Goal: Use online tool/utility: Use online tool/utility

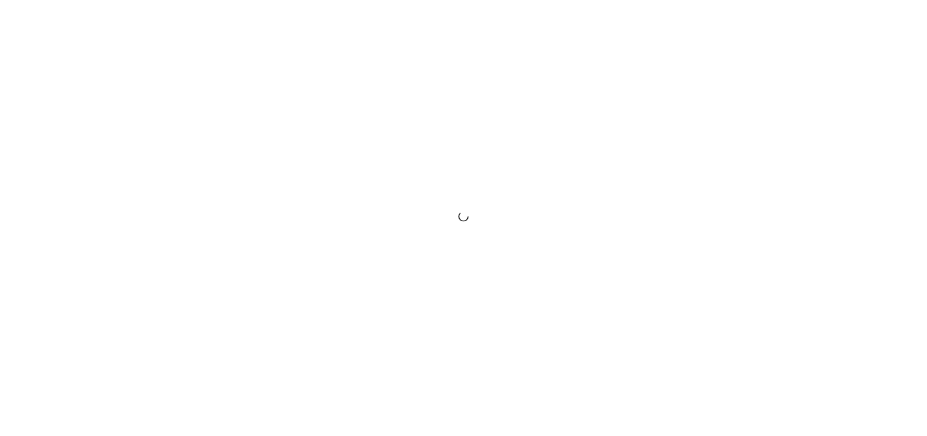
scroll to position [936, 0]
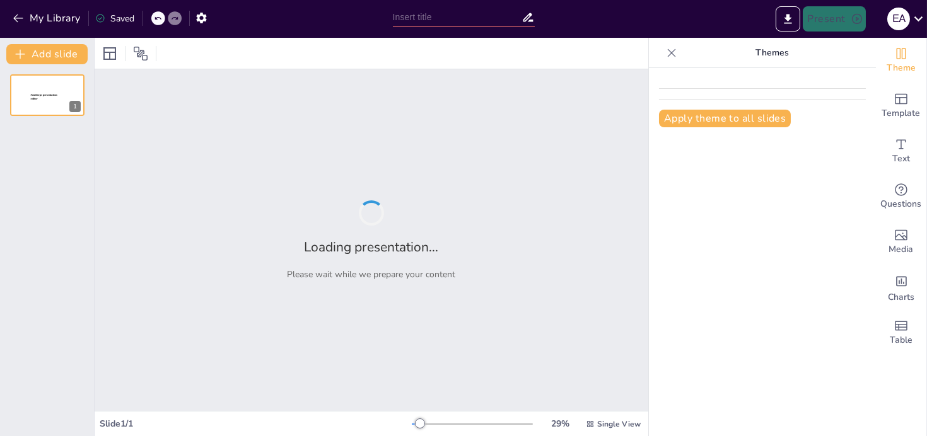
type input "Conocimientos Clave sobre Historiadoras Destacadas"
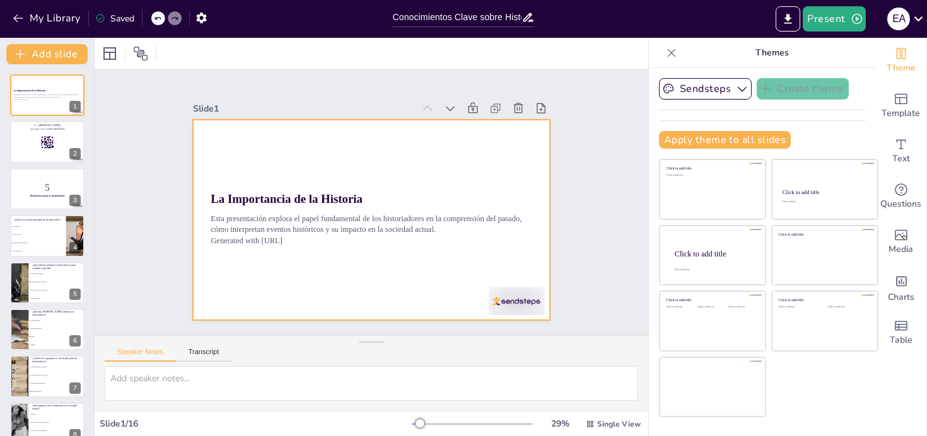
checkbox input "true"
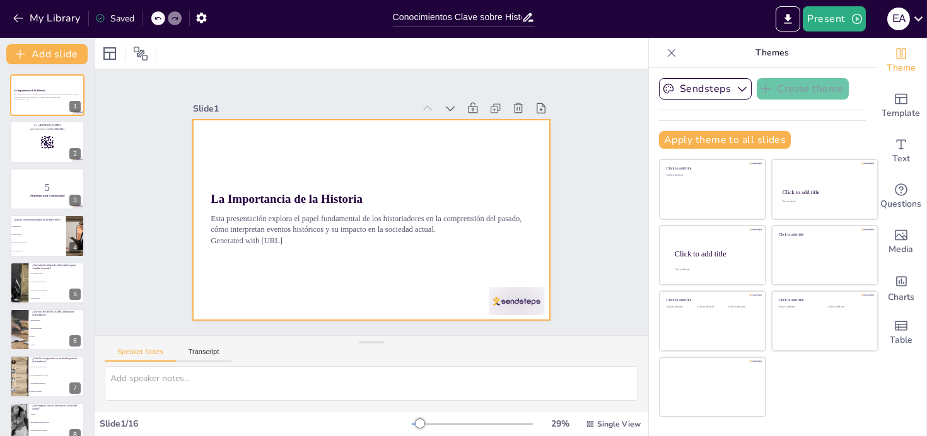
checkbox input "true"
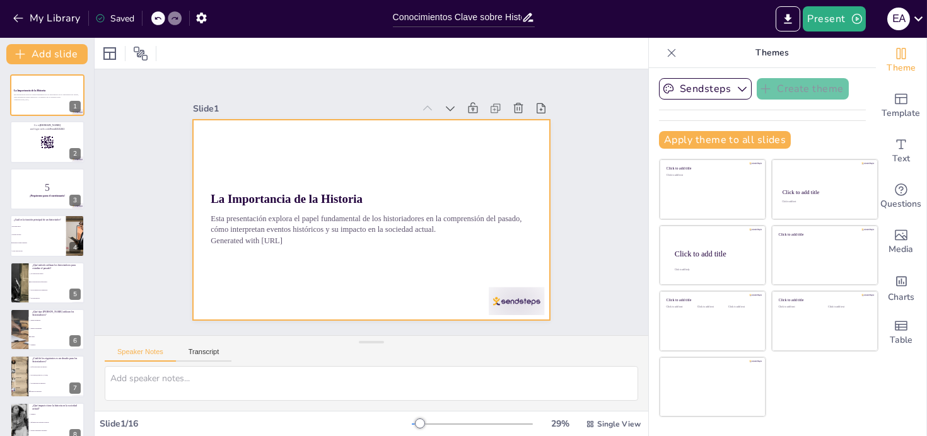
checkbox input "true"
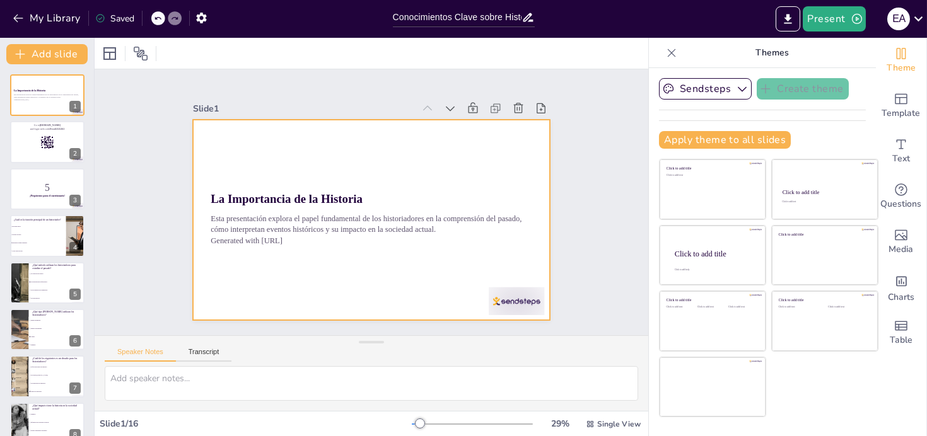
checkbox input "true"
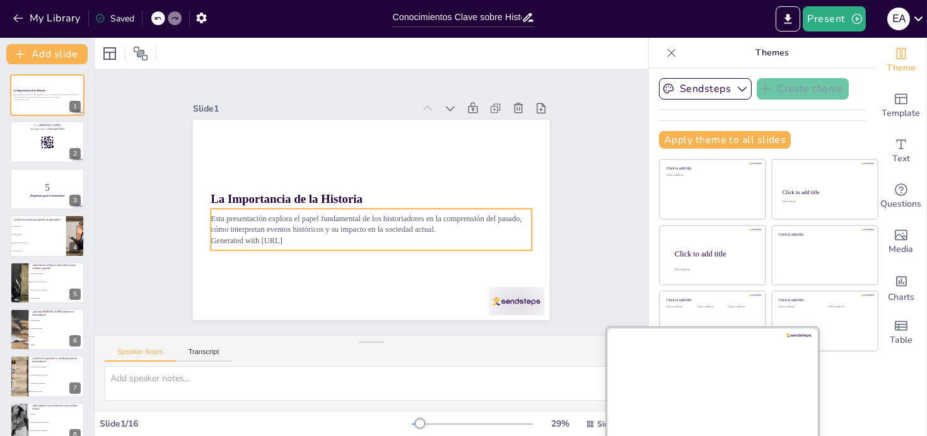
checkbox input "true"
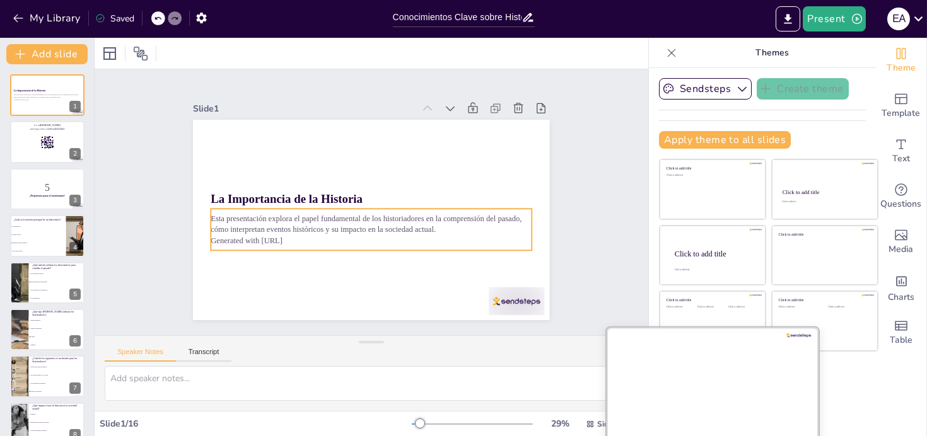
checkbox input "true"
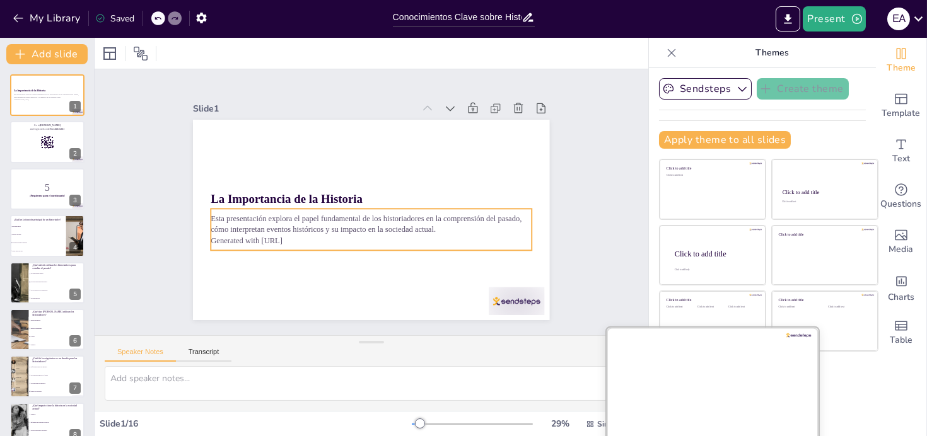
checkbox input "true"
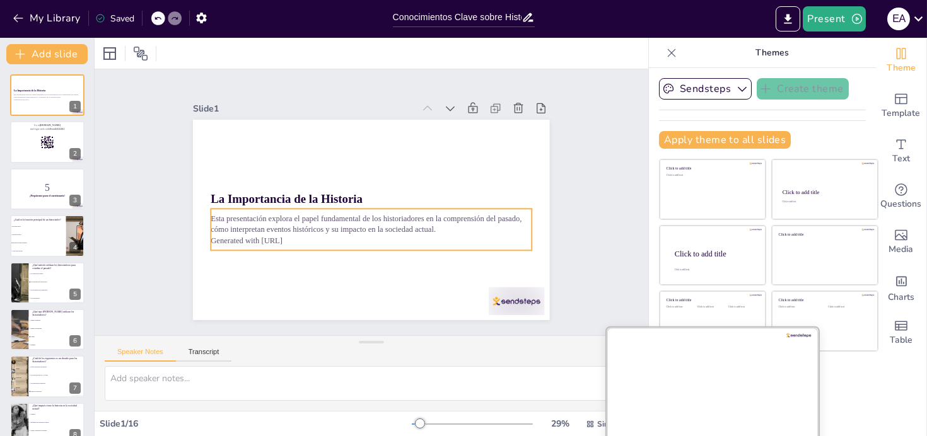
checkbox input "true"
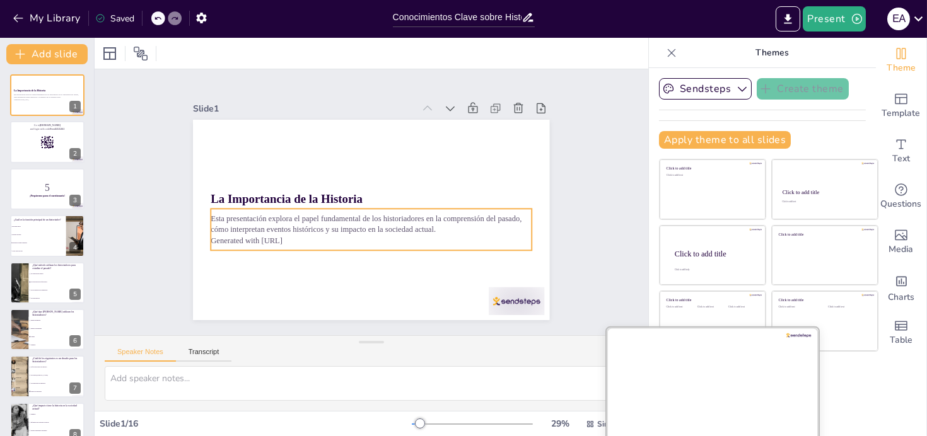
checkbox input "true"
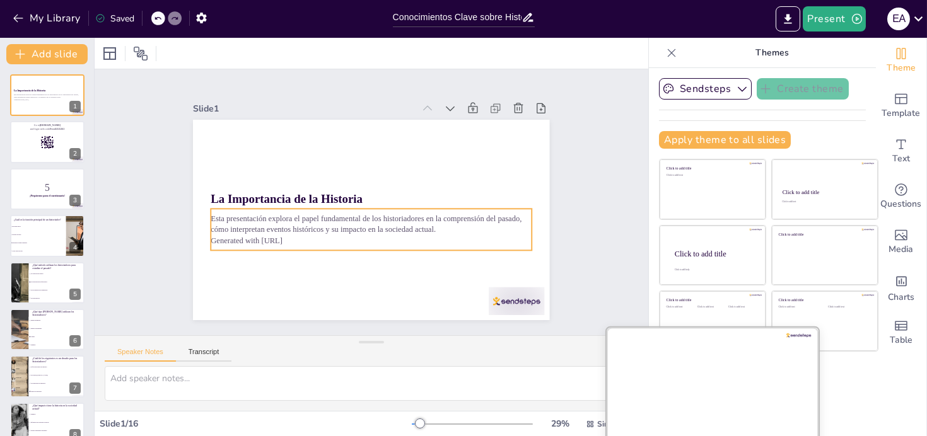
checkbox input "true"
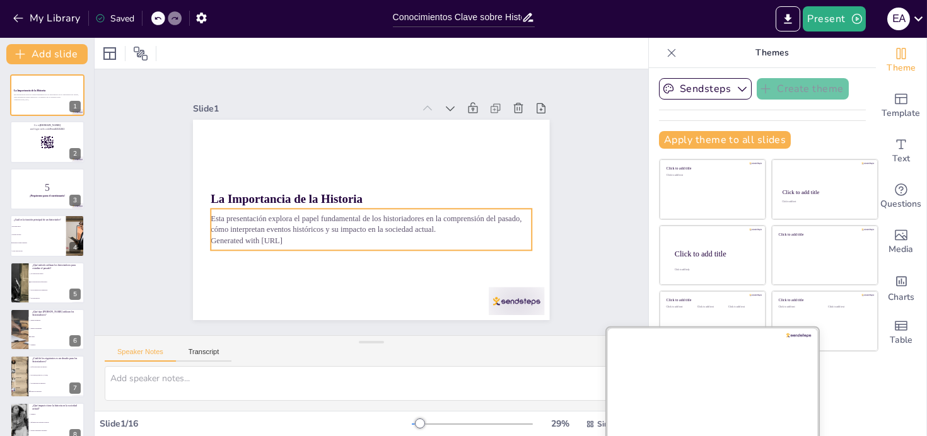
checkbox input "true"
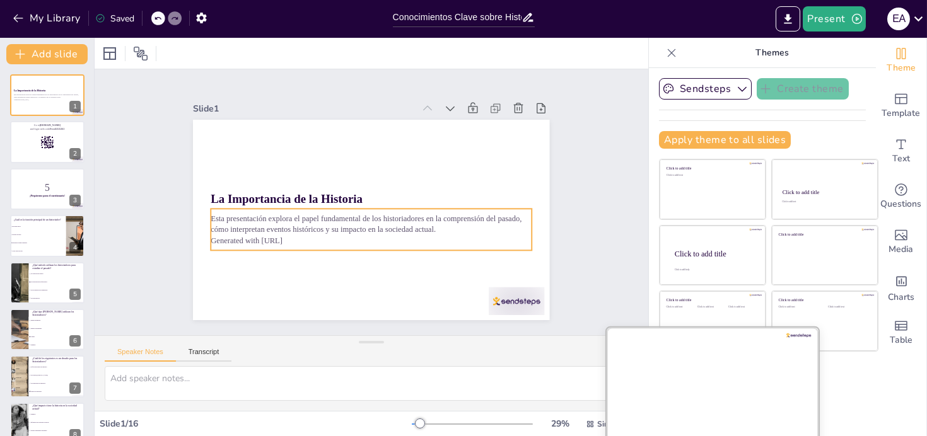
checkbox input "true"
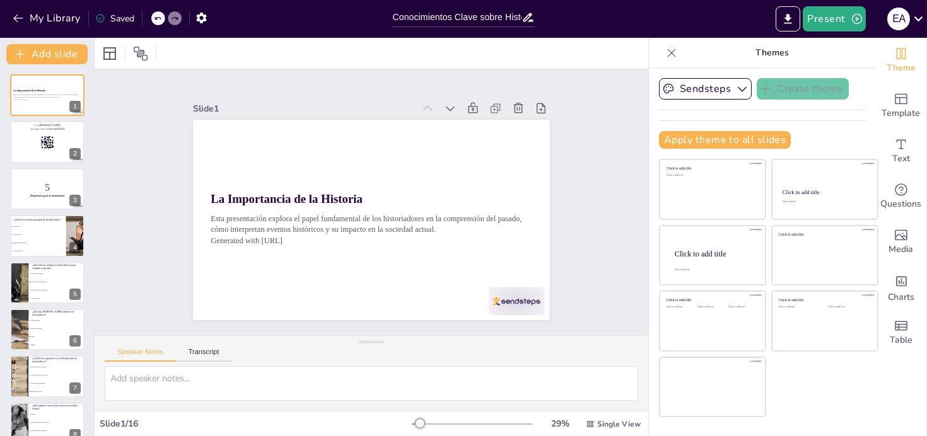
checkbox input "true"
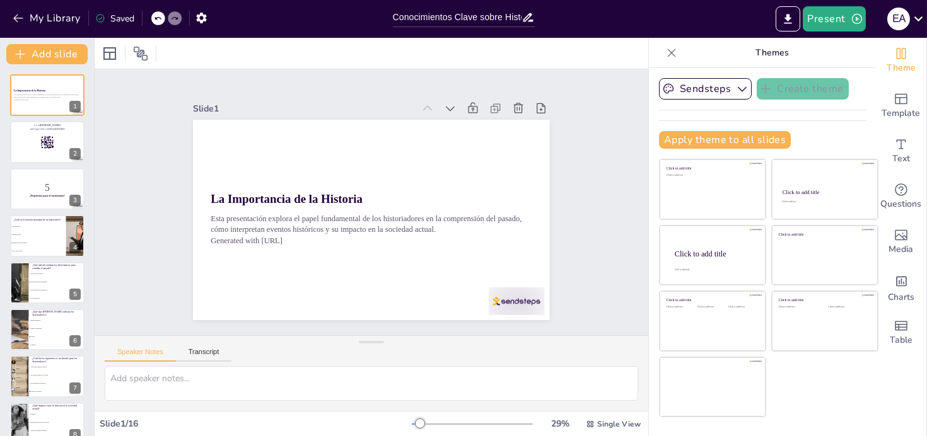
checkbox input "true"
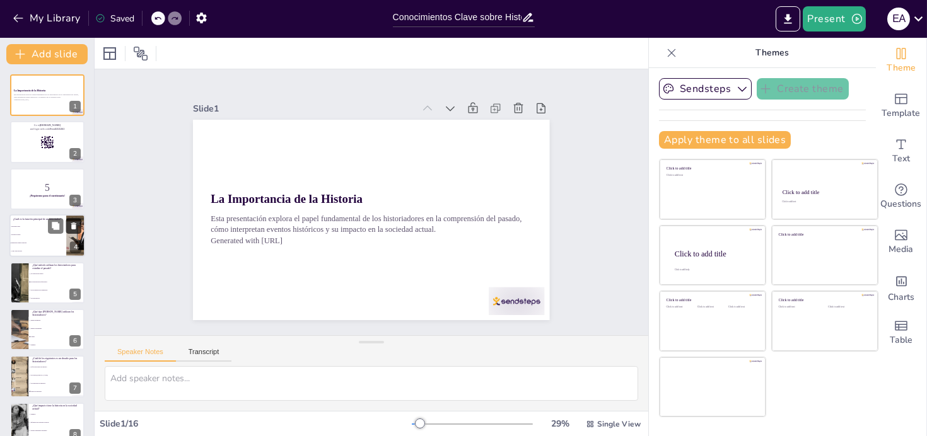
checkbox input "true"
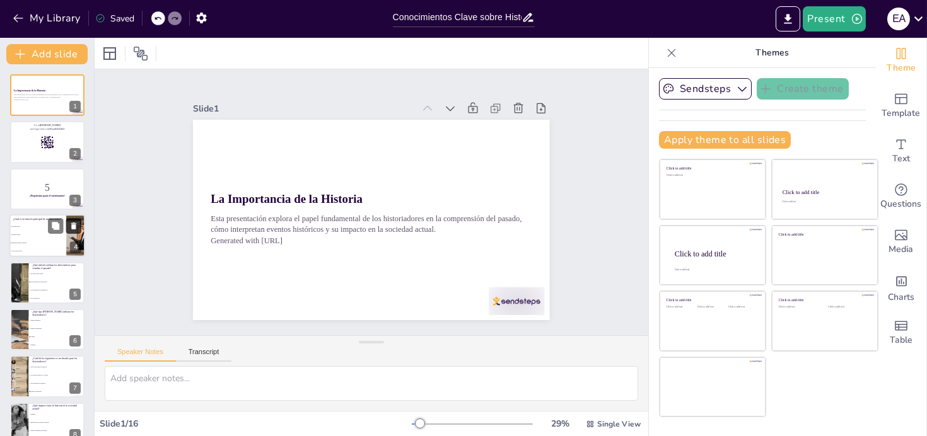
checkbox input "true"
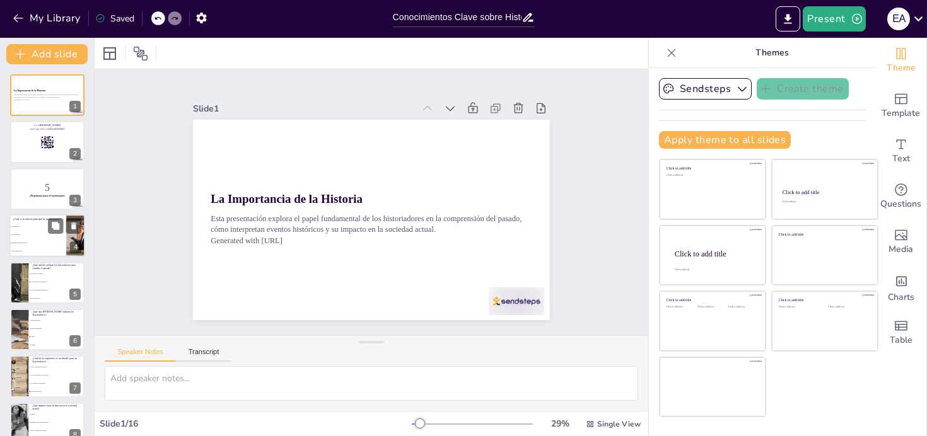
checkbox input "true"
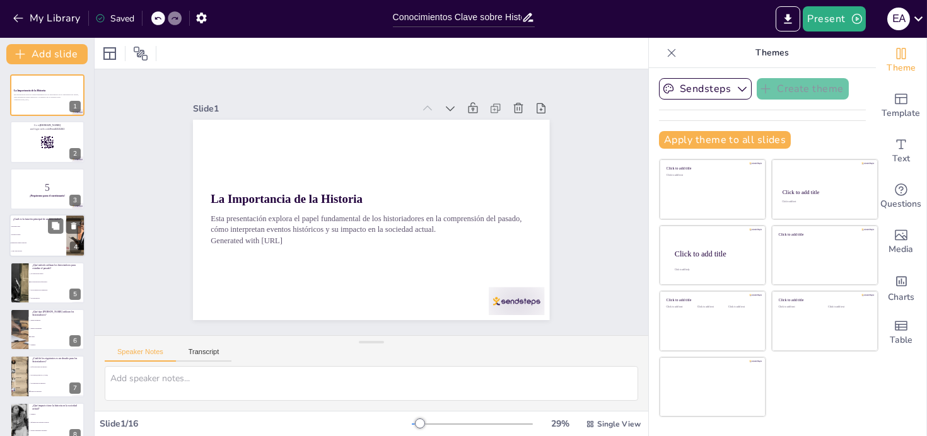
checkbox input "true"
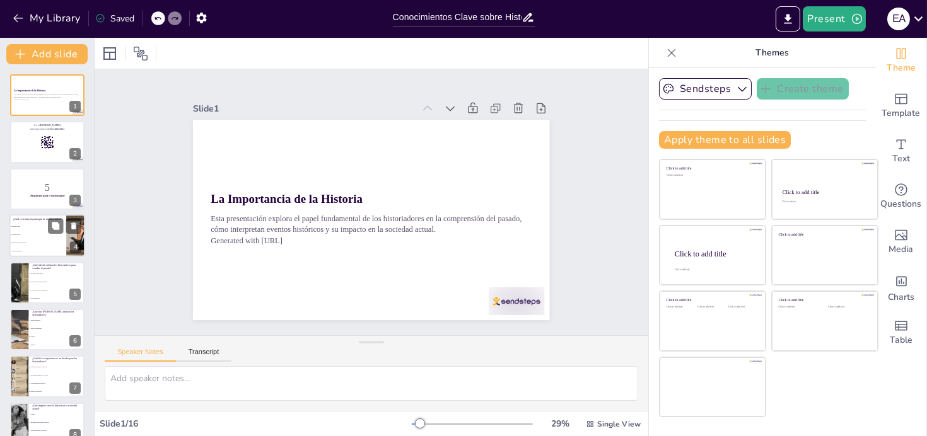
checkbox input "true"
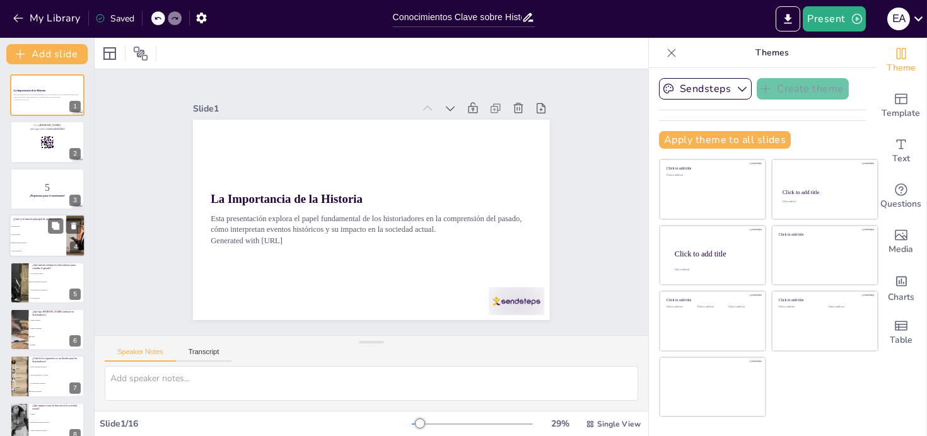
checkbox input "true"
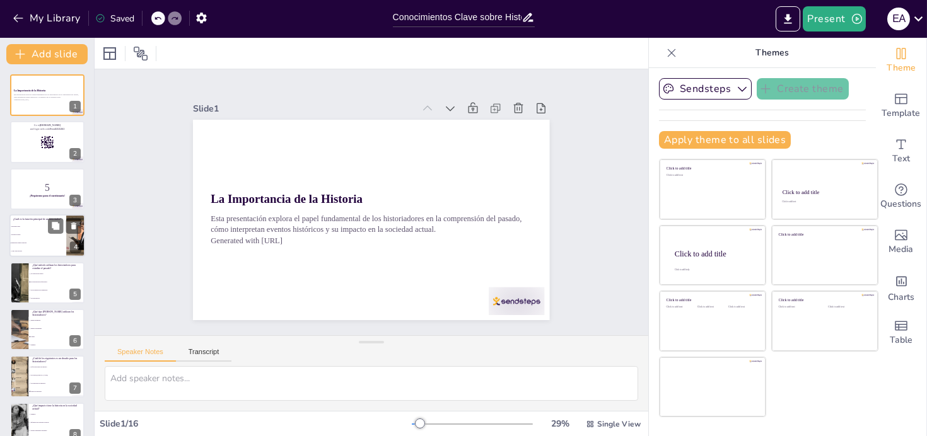
checkbox input "true"
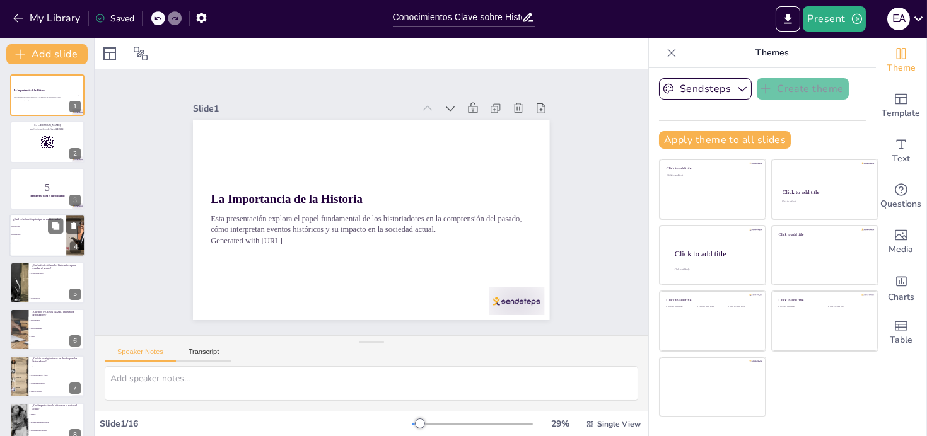
checkbox input "true"
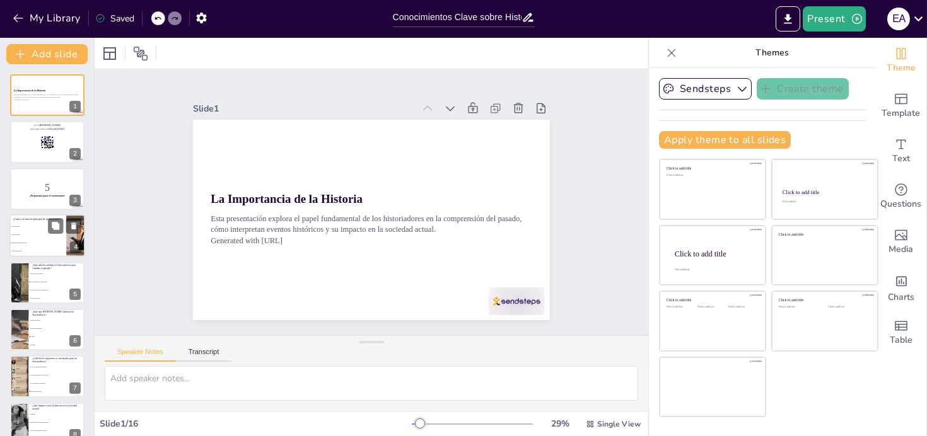
checkbox input "true"
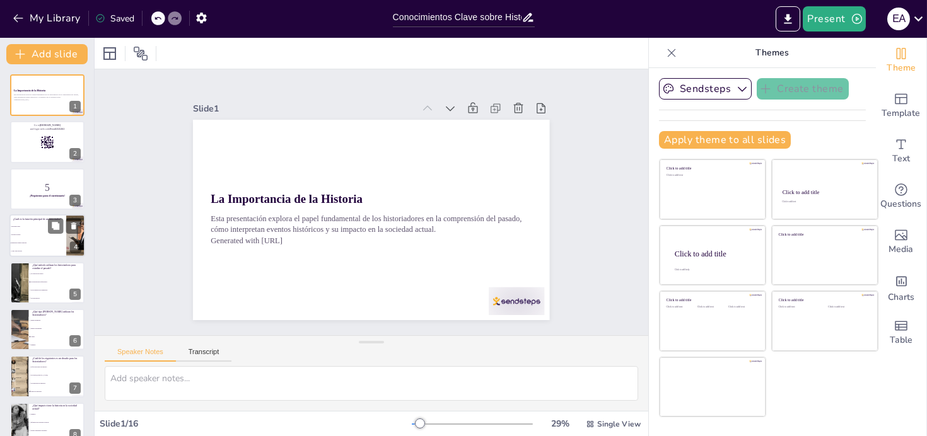
checkbox input "true"
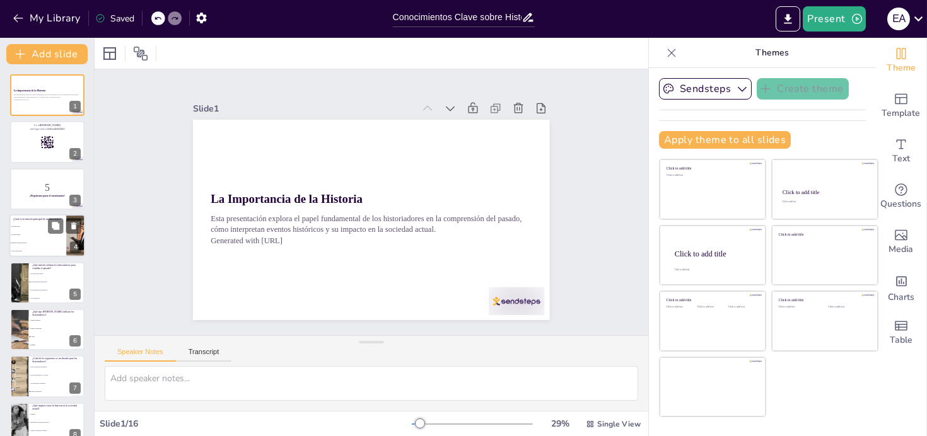
checkbox input "true"
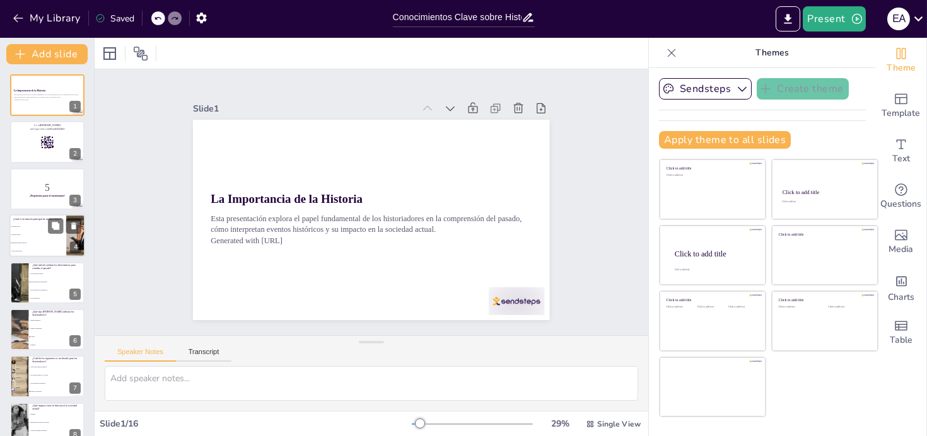
checkbox input "true"
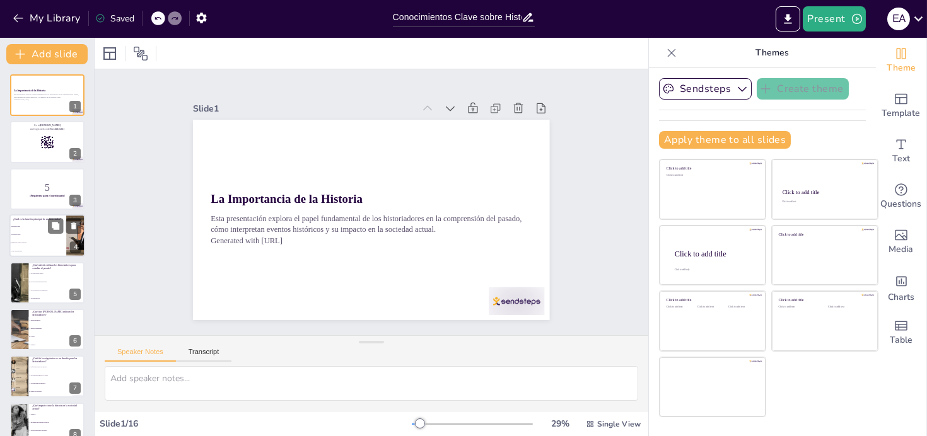
checkbox input "true"
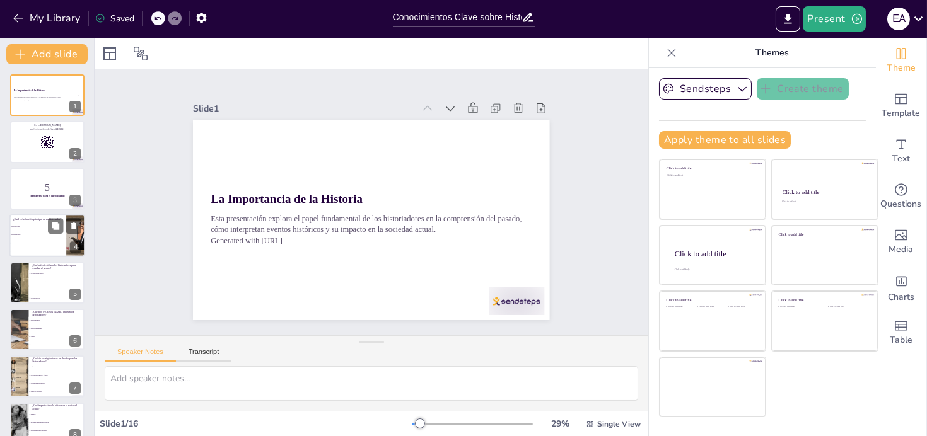
checkbox input "true"
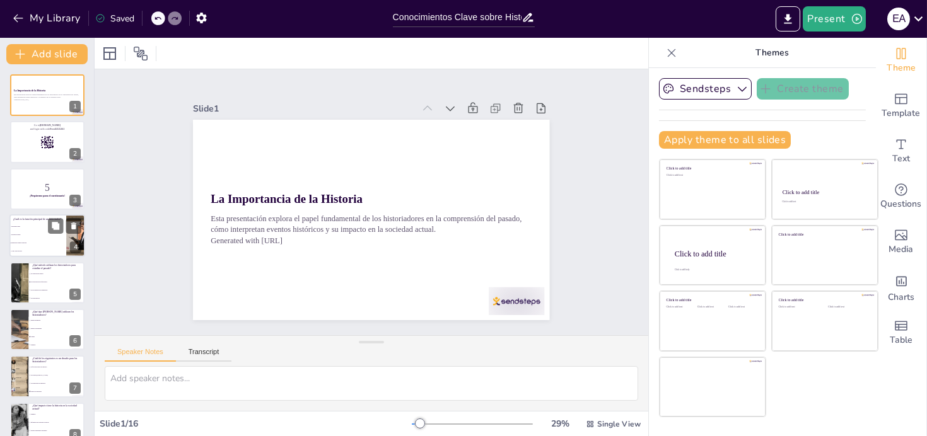
checkbox input "true"
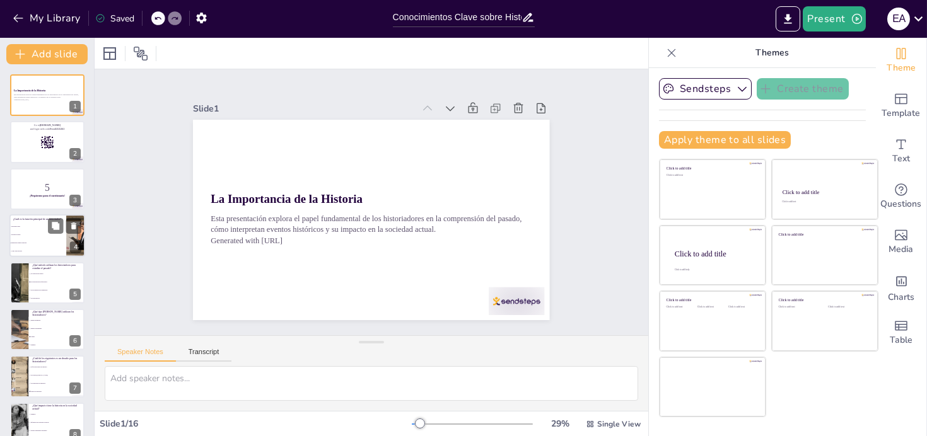
checkbox input "true"
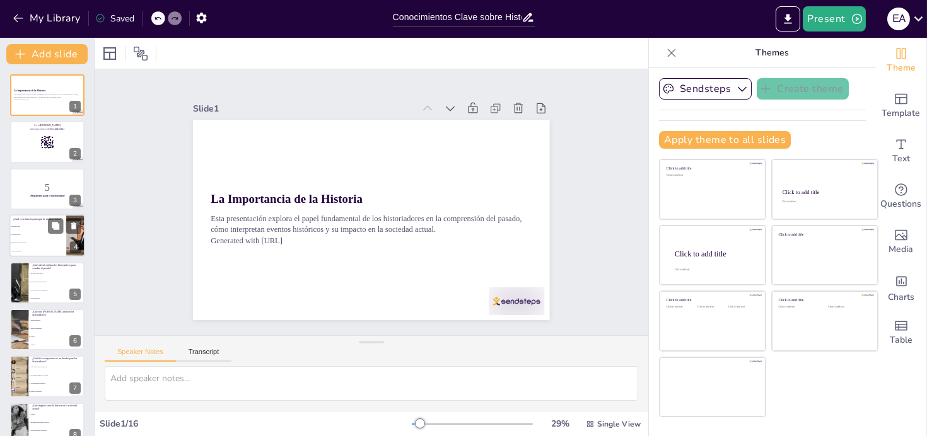
checkbox input "true"
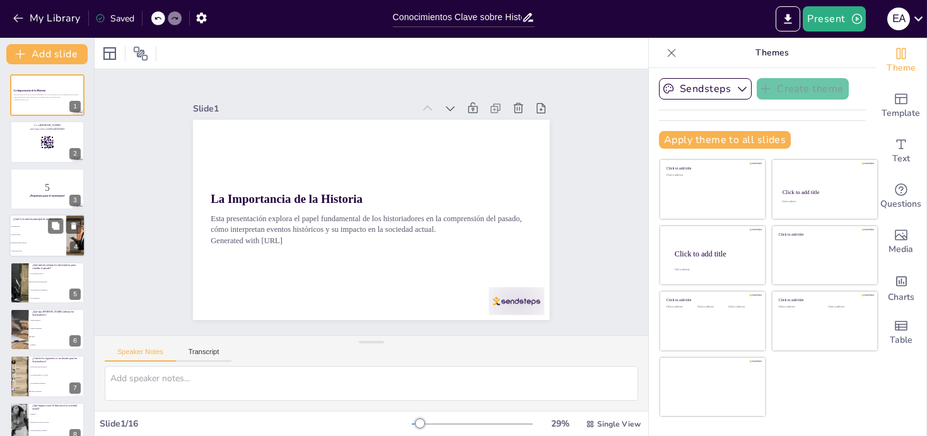
checkbox input "true"
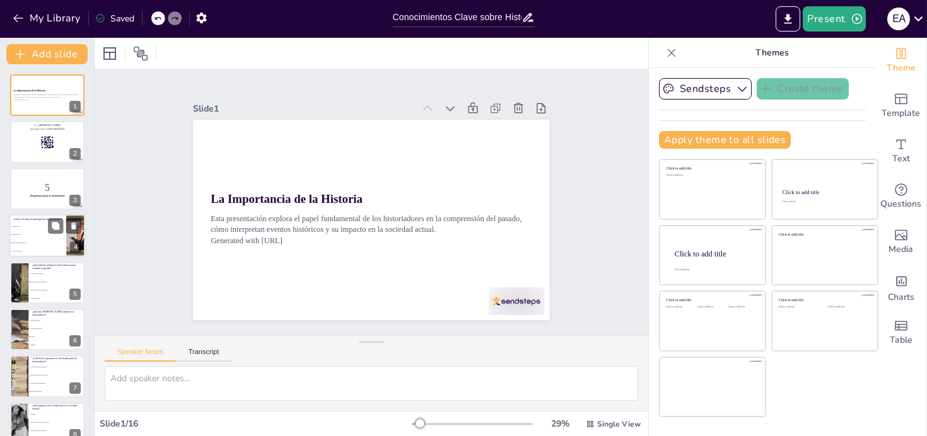
checkbox input "true"
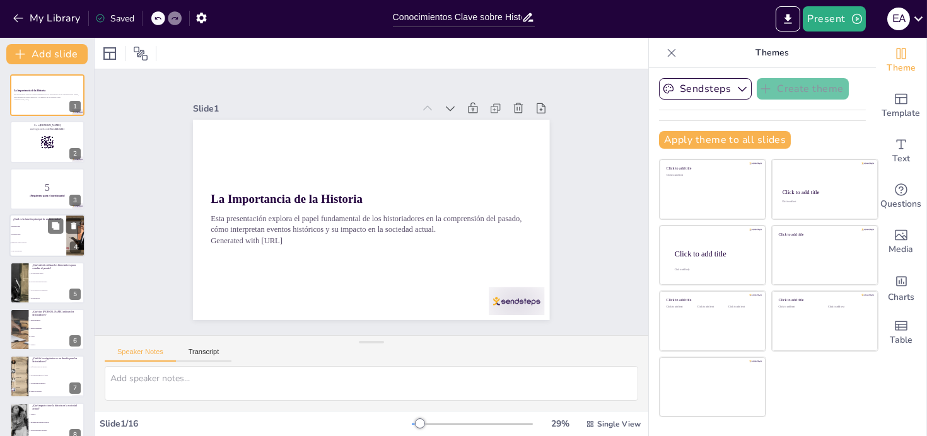
checkbox input "true"
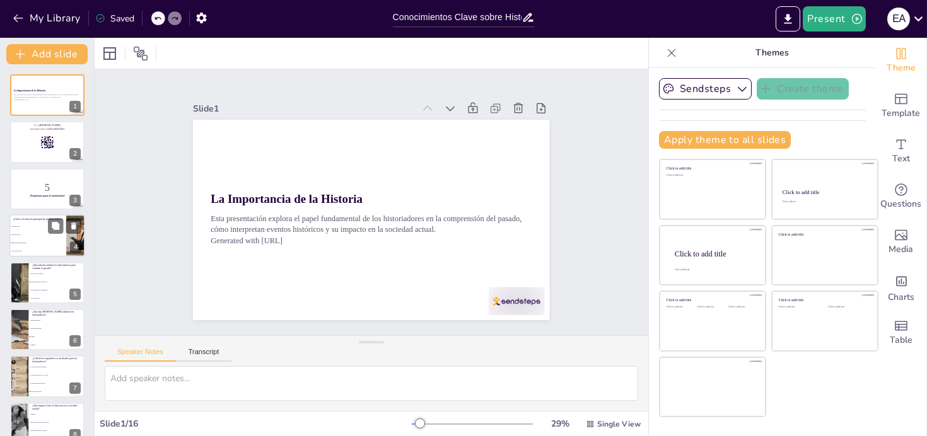
checkbox input "true"
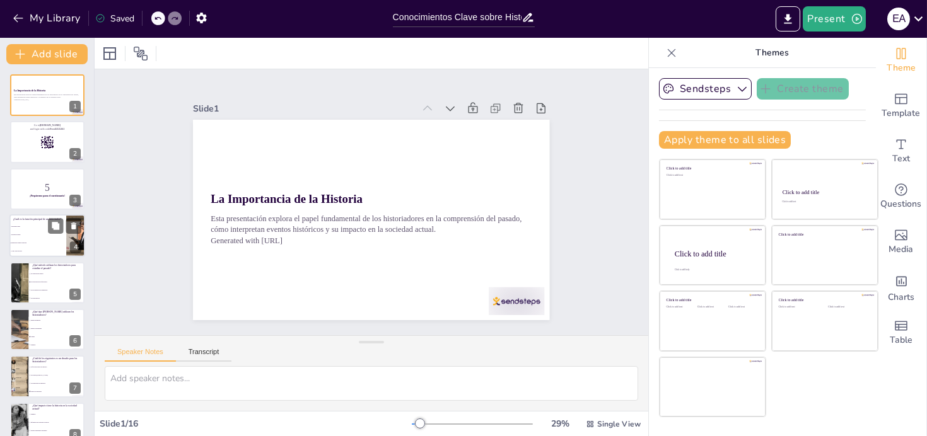
checkbox input "true"
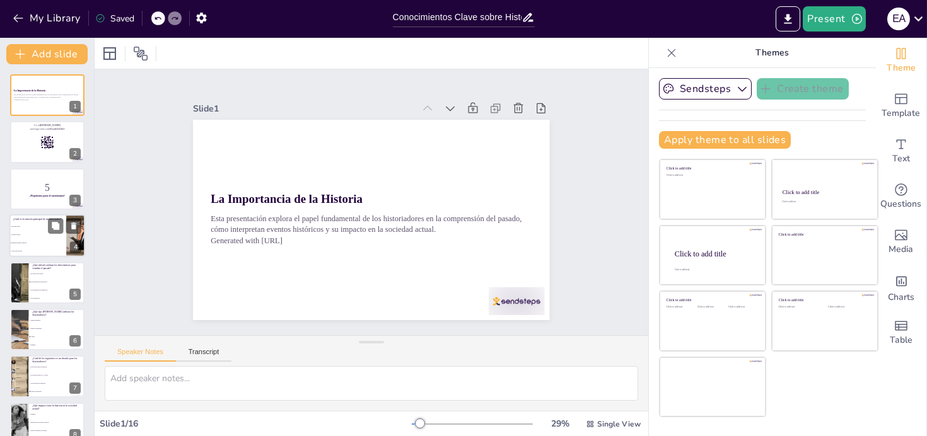
checkbox input "true"
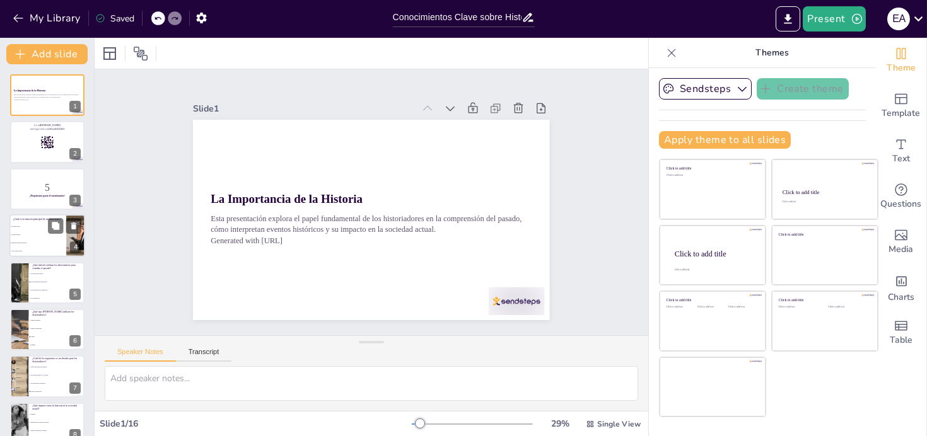
checkbox input "true"
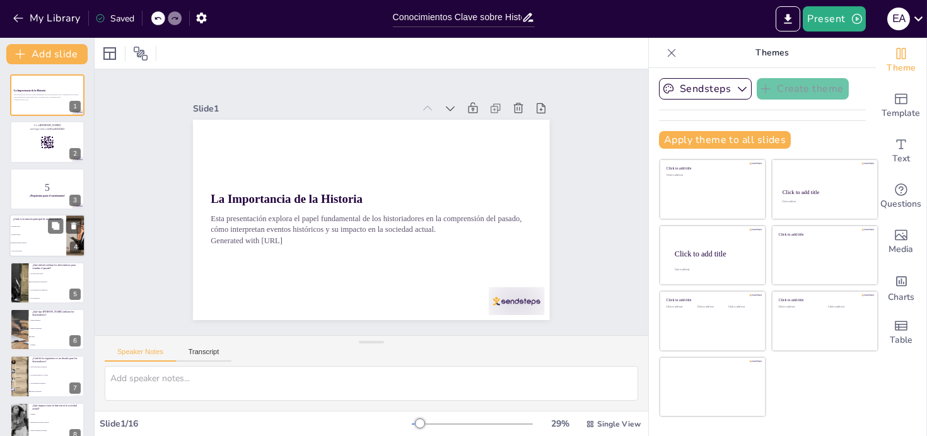
checkbox input "true"
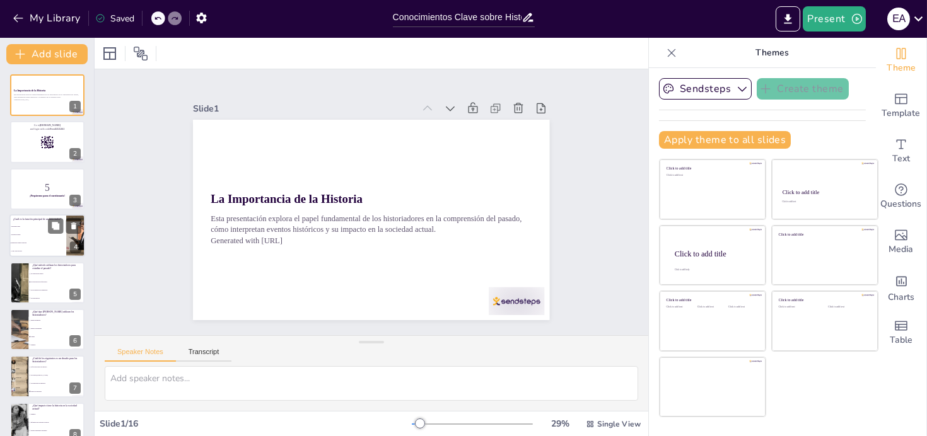
checkbox input "true"
click at [27, 231] on li "Escribir novelas" at bounding box center [37, 235] width 57 height 8
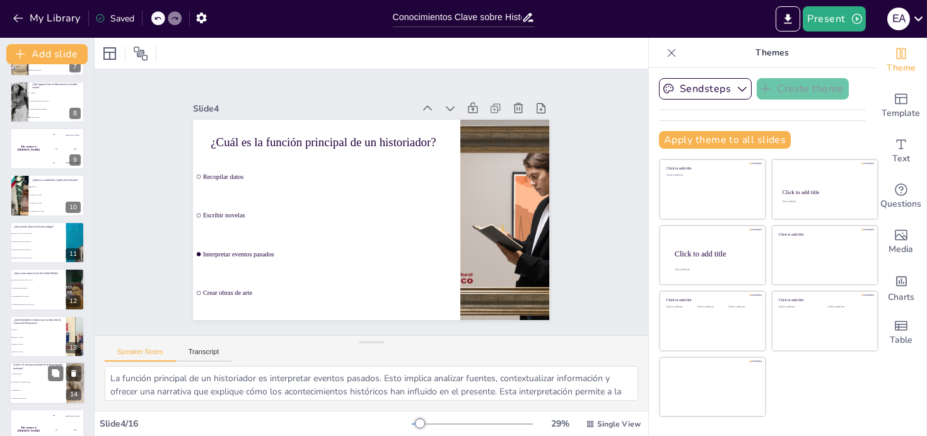
scroll to position [393, 0]
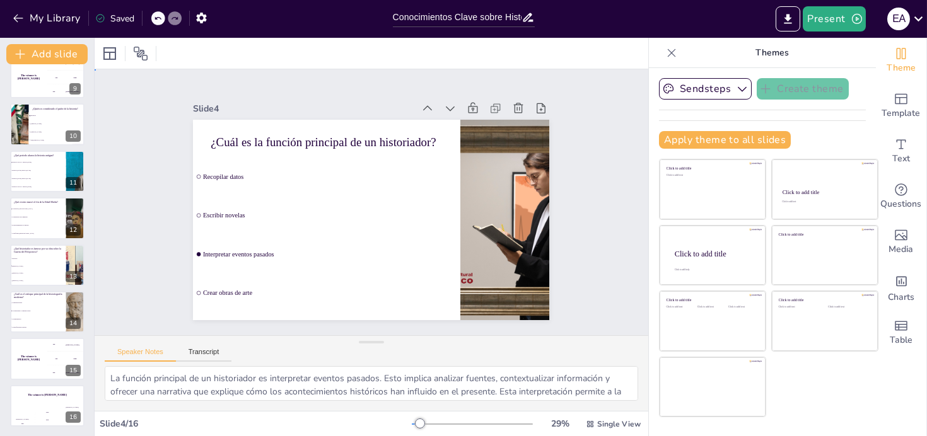
click at [477, 80] on div "Slide 1 La Importancia de la Historia Esta presentación explora el papel fundam…" at bounding box center [371, 202] width 272 height 379
click at [683, 93] on button "Sendsteps" at bounding box center [705, 88] width 93 height 21
drag, startPoint x: 681, startPoint y: 131, endPoint x: 675, endPoint y: 135, distance: 7.2
click at [687, 131] on span "Sendsteps" at bounding box center [715, 132] width 57 height 12
click at [680, 131] on button "Apply theme to all slides" at bounding box center [725, 140] width 132 height 18
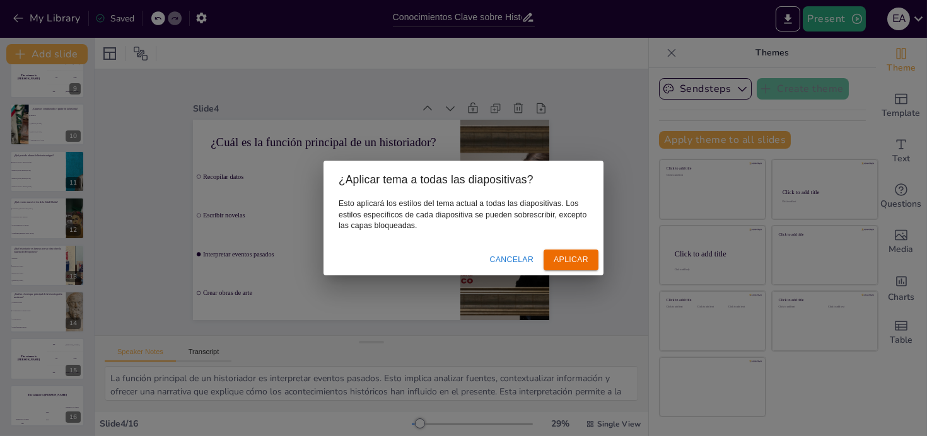
click at [559, 260] on font "Aplicar" at bounding box center [571, 259] width 35 height 9
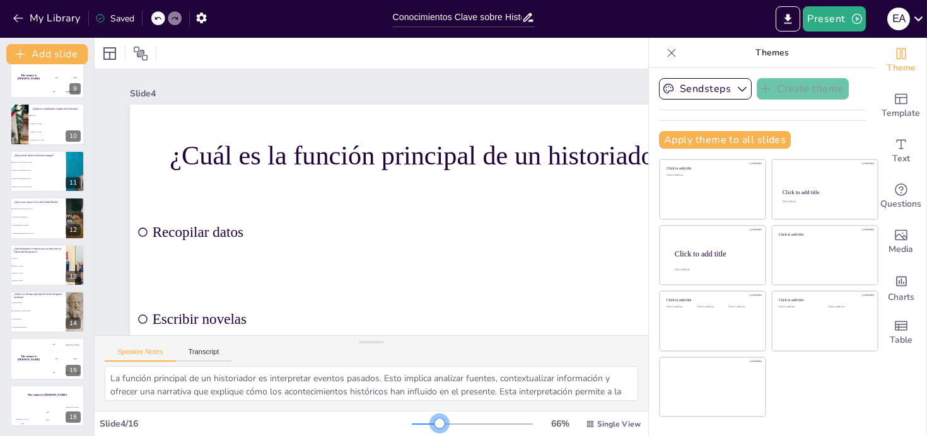
drag, startPoint x: 410, startPoint y: 421, endPoint x: 425, endPoint y: 415, distance: 15.6
click at [425, 415] on div "66 % Single View" at bounding box center [527, 424] width 231 height 20
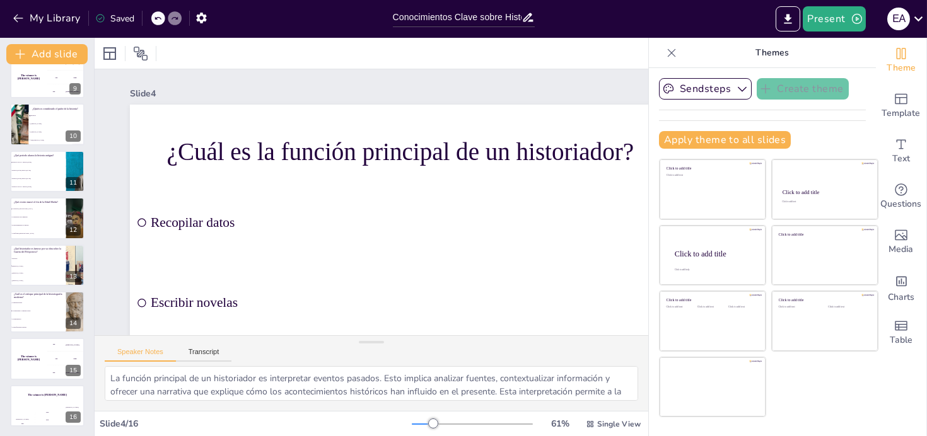
click at [665, 54] on icon at bounding box center [671, 53] width 13 height 13
click at [648, 54] on div at bounding box center [372, 53] width 554 height 31
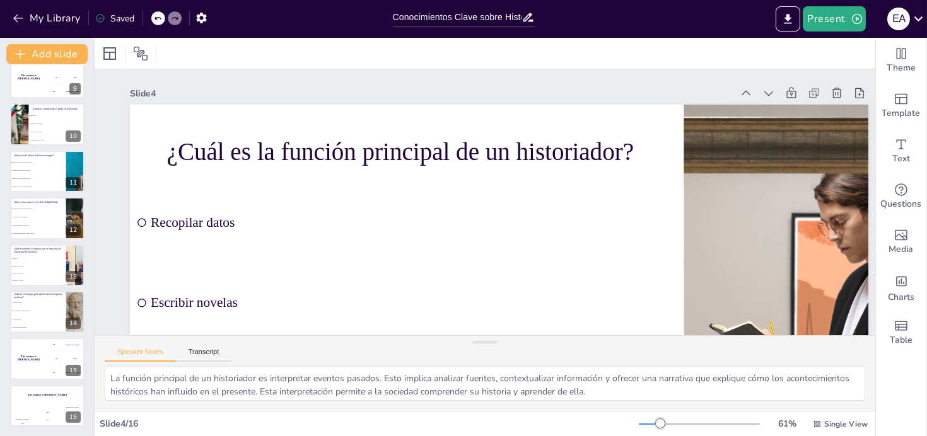
scroll to position [0, 47]
